Goal: Information Seeking & Learning: Learn about a topic

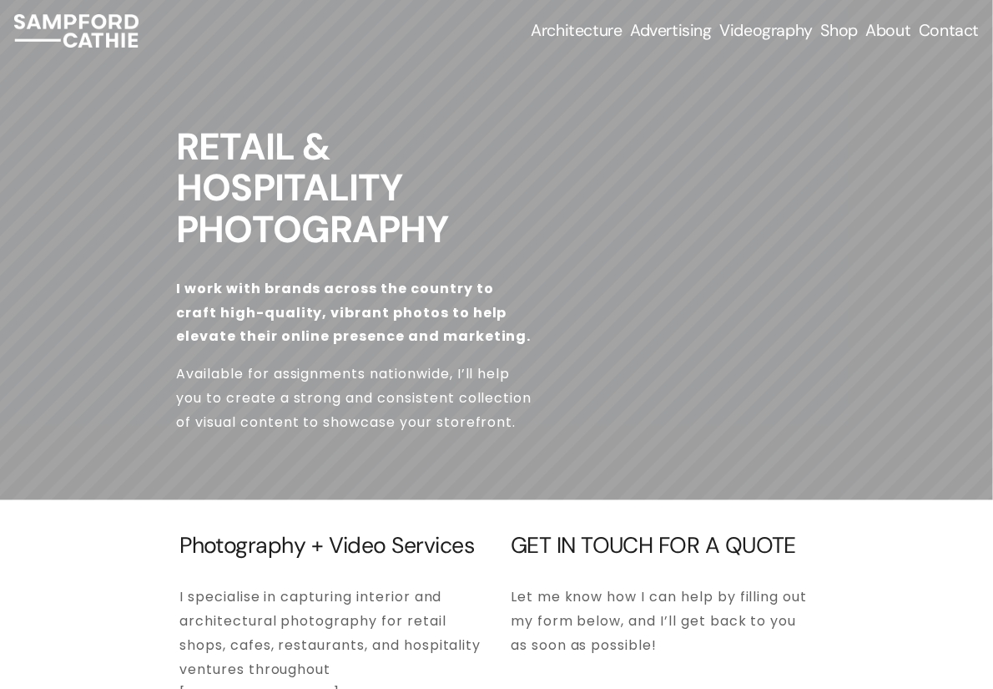
click at [578, 36] on span "Architecture" at bounding box center [576, 30] width 91 height 19
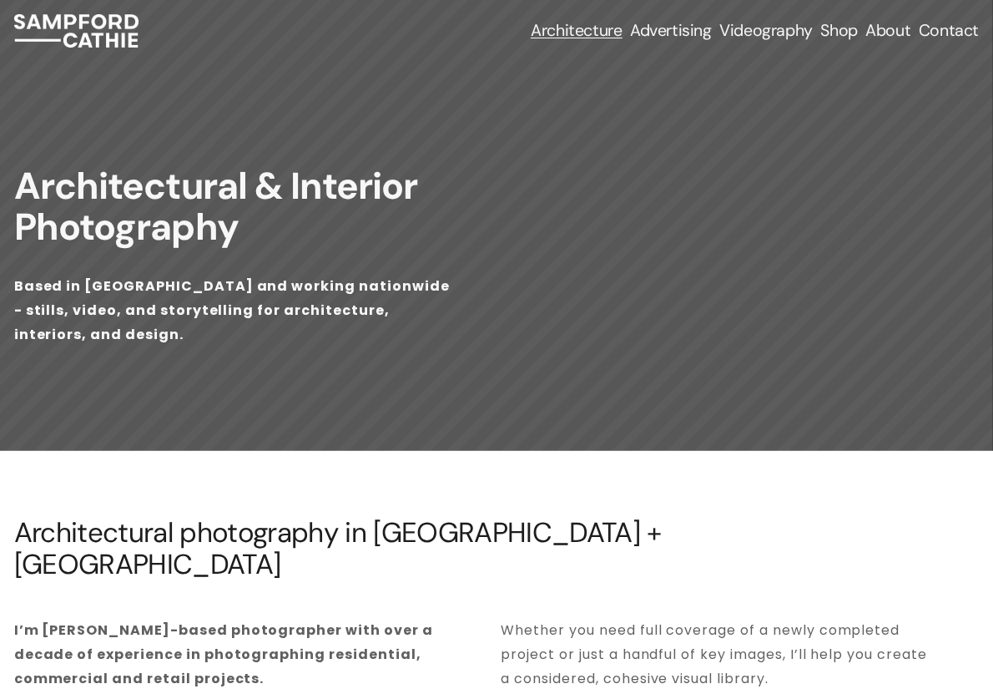
click at [0, 0] on span "Airbnb & Holiday Rentals" at bounding box center [0, 0] width 0 height 0
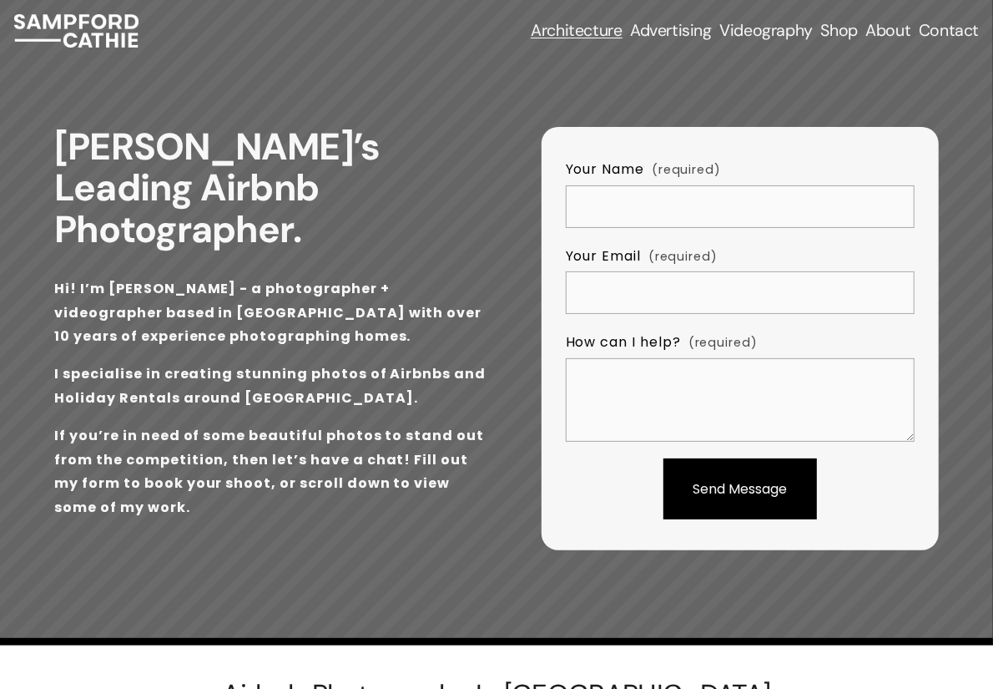
click at [0, 0] on span "Interior Photography" at bounding box center [0, 0] width 0 height 0
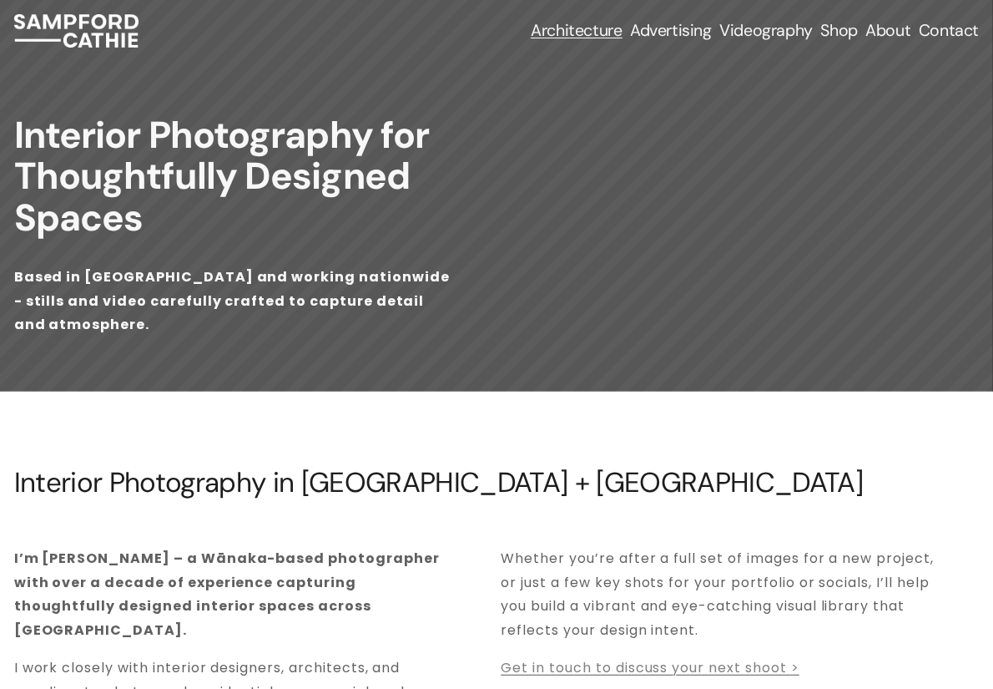
click at [0, 0] on span "Hotels & Resorts" at bounding box center [0, 0] width 0 height 0
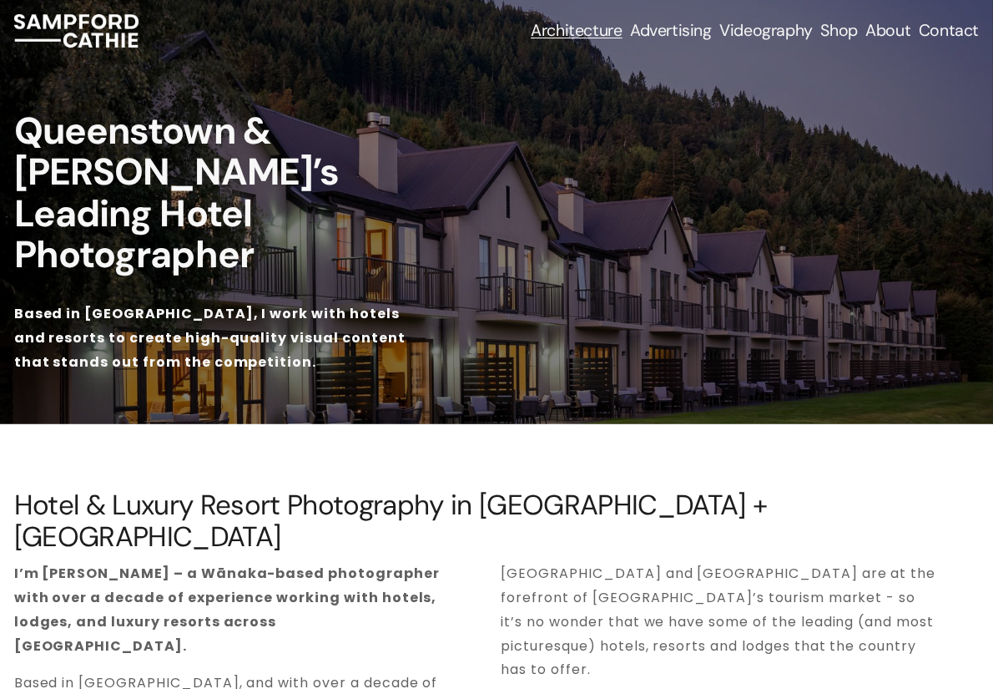
click at [0, 0] on span "Advertising & Brand Photography" at bounding box center [0, 0] width 0 height 0
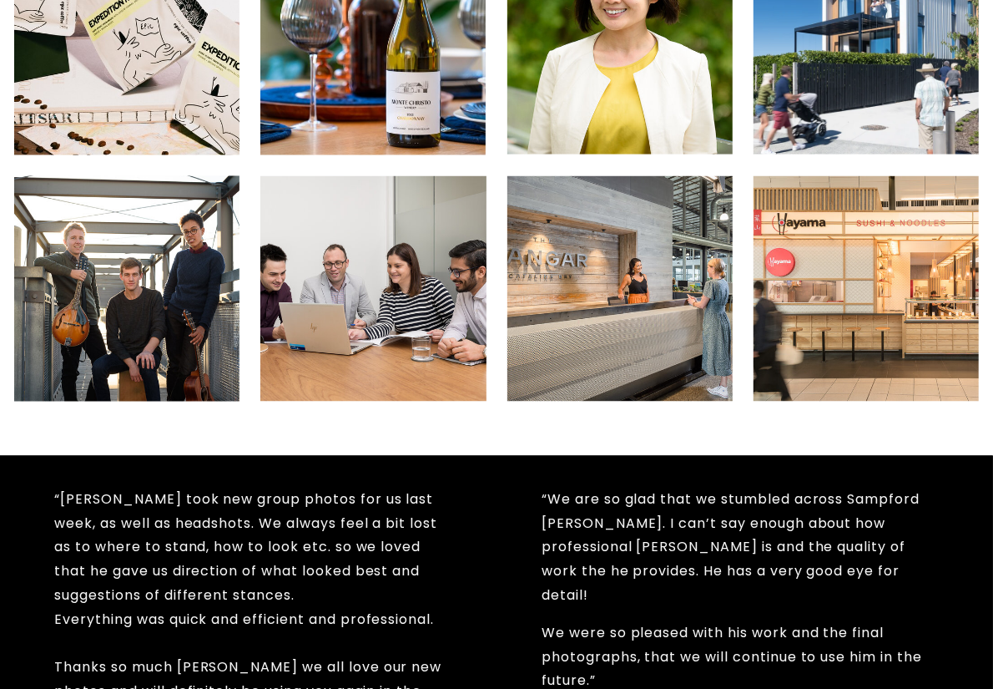
scroll to position [1419, 0]
